Goal: Task Accomplishment & Management: Manage account settings

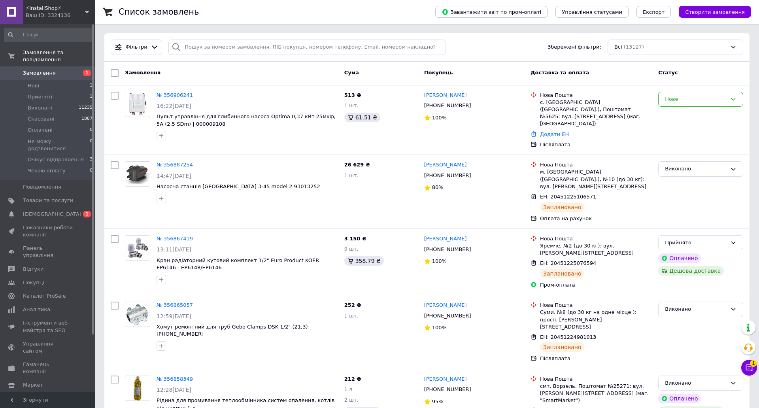
click at [37, 70] on span "Замовлення" at bounding box center [39, 73] width 33 height 7
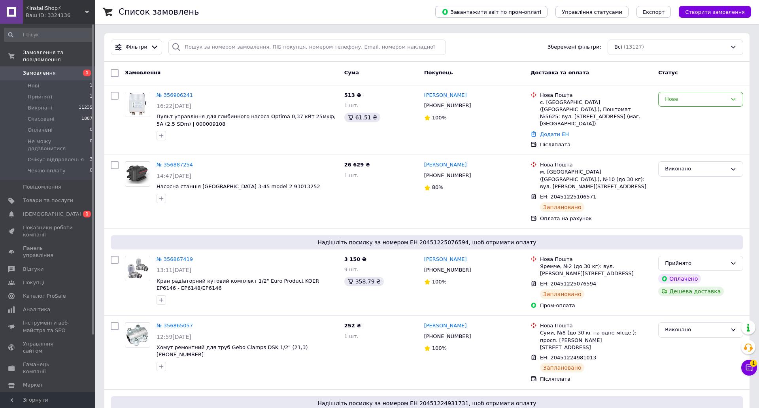
click at [149, 38] on div "Фільтри Збережені фільтри: Всі (13127)" at bounding box center [426, 47] width 645 height 28
click at [150, 40] on div "Фільтри" at bounding box center [136, 47] width 51 height 15
click at [151, 45] on icon at bounding box center [155, 47] width 8 height 8
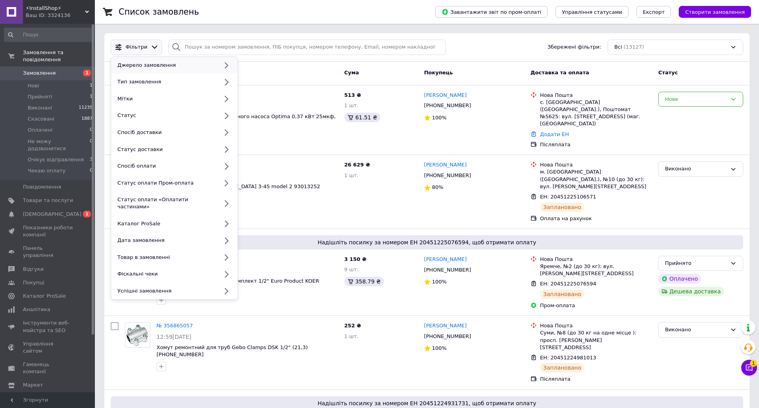
click at [192, 64] on div "Джерело замовлення" at bounding box center [166, 65] width 104 height 7
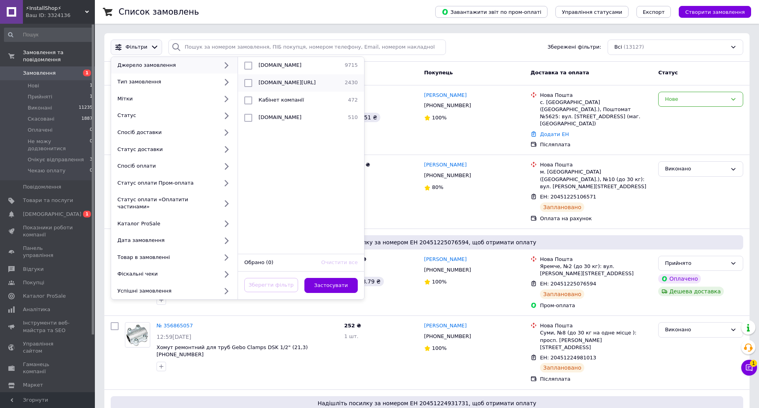
click at [276, 84] on span "[DOMAIN_NAME][URL]" at bounding box center [286, 82] width 57 height 6
checkbox input "true"
click at [322, 281] on button "Застосувати" at bounding box center [331, 285] width 54 height 15
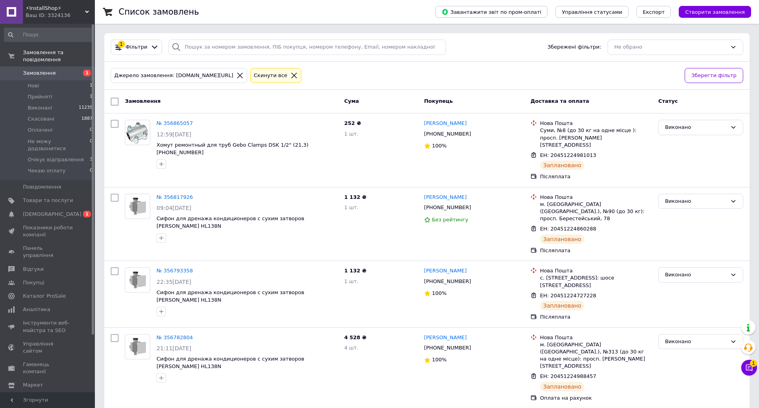
click at [151, 46] on icon at bounding box center [155, 47] width 8 height 8
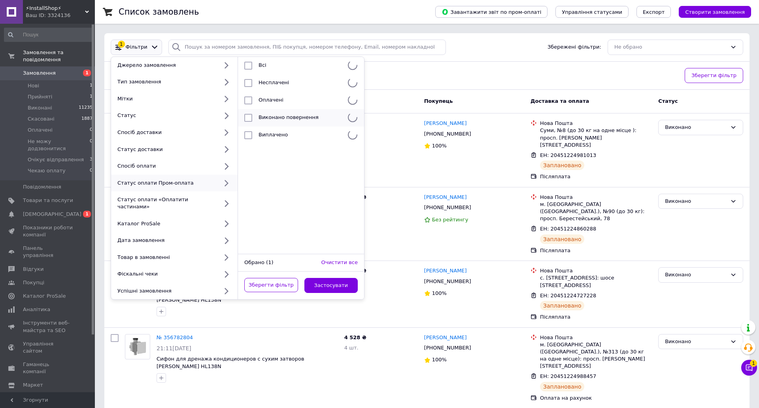
click at [294, 120] on span "Виконано повернення" at bounding box center [288, 117] width 60 height 6
click at [275, 118] on span "Виконано повернення" at bounding box center [288, 117] width 60 height 6
checkbox input "false"
click at [404, 164] on div "252 ₴ 1 шт." at bounding box center [381, 150] width 80 height 67
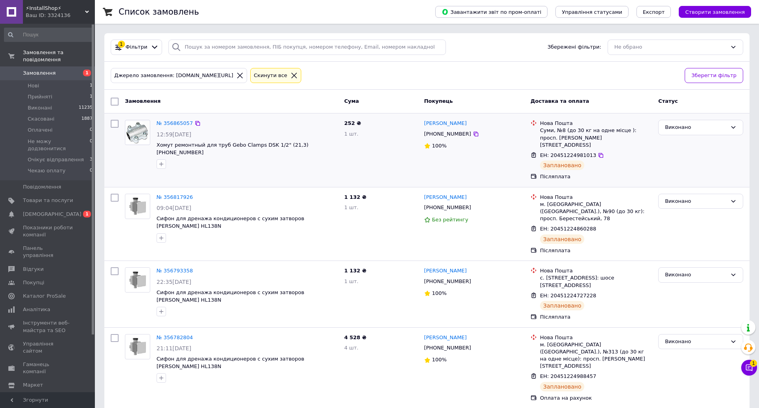
drag, startPoint x: 172, startPoint y: 133, endPoint x: 206, endPoint y: 134, distance: 33.6
click at [206, 134] on div "12:59[DATE]" at bounding box center [247, 134] width 181 height 8
copy span "[DATE]"
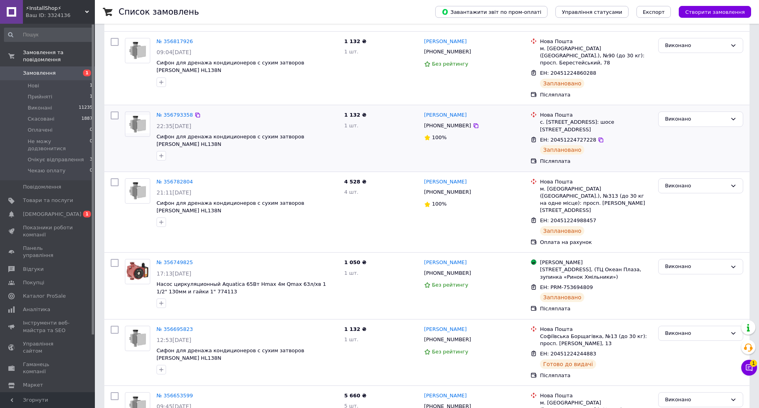
scroll to position [132, 0]
